Goal: Navigation & Orientation: Go to known website

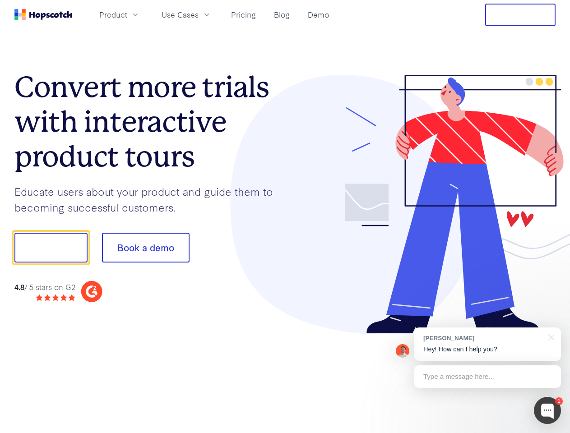
click at [285, 217] on div at bounding box center [420, 204] width 271 height 259
click at [127, 14] on span "Product" at bounding box center [113, 14] width 28 height 11
click at [199, 14] on span "Use Cases" at bounding box center [180, 14] width 37 height 11
click at [520, 15] on button "Free Trial" at bounding box center [520, 15] width 70 height 23
click at [51, 248] on button "Show me!" at bounding box center [50, 248] width 73 height 30
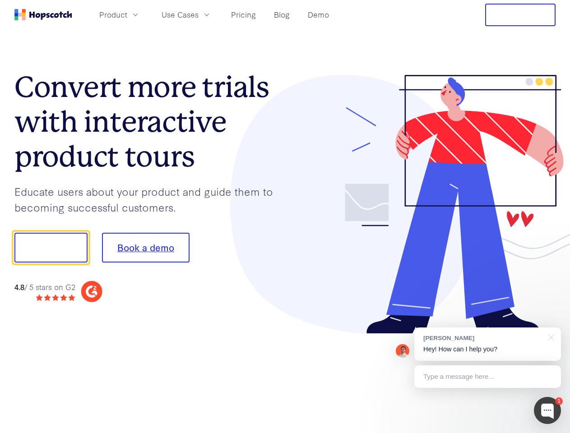
click at [145, 248] on button "Book a demo" at bounding box center [146, 248] width 88 height 30
click at [547, 411] on div at bounding box center [547, 410] width 27 height 27
click at [487, 344] on div "[PERSON_NAME] Hey! How can I help you?" at bounding box center [487, 344] width 147 height 33
click at [550, 433] on div "1 [PERSON_NAME] Hey! How can I help you? Type a message here... Free live chat …" at bounding box center [285, 433] width 570 height 0
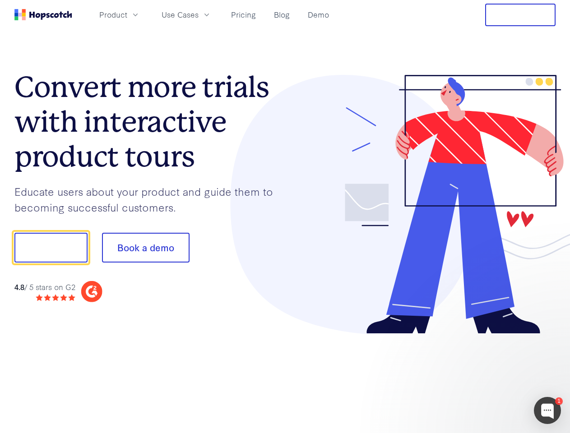
click at [487, 377] on div at bounding box center [476, 246] width 169 height 301
